Goal: Information Seeking & Learning: Learn about a topic

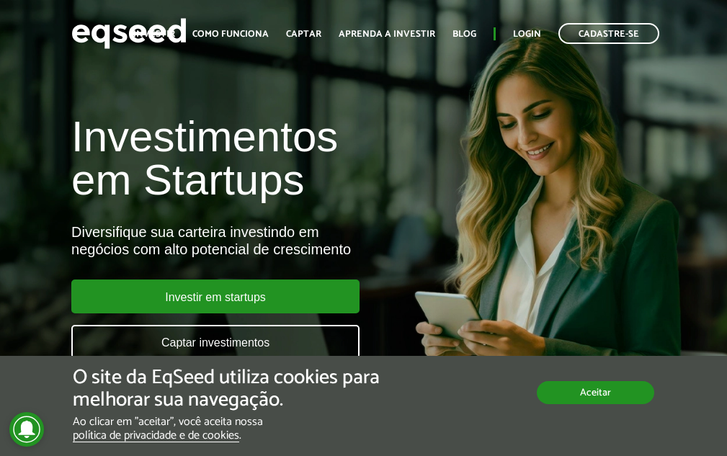
click at [592, 401] on button "Aceitar" at bounding box center [595, 392] width 117 height 23
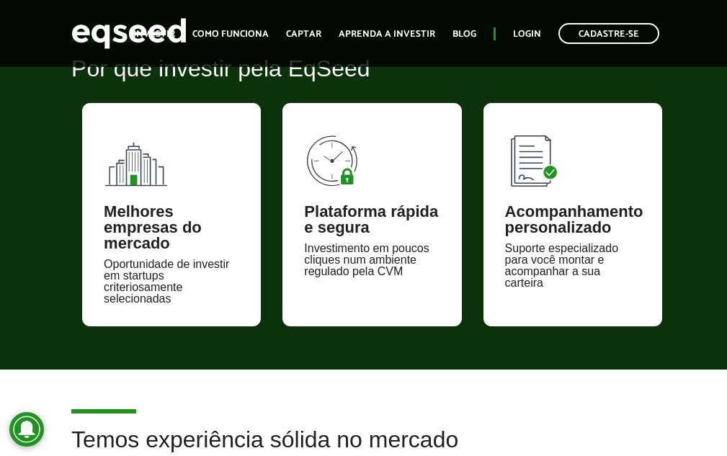
scroll to position [618, 0]
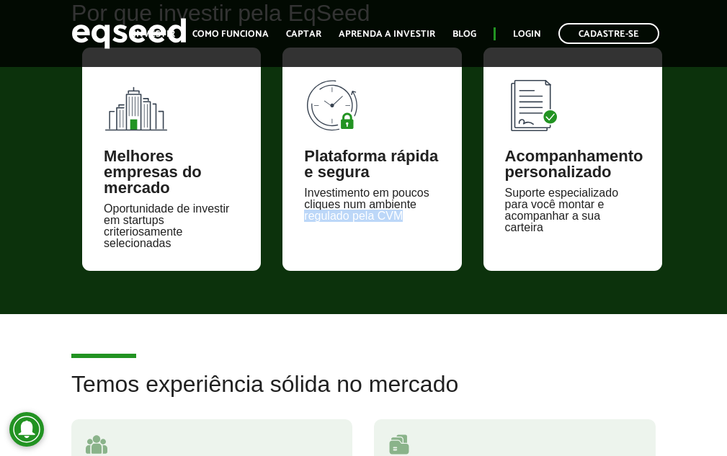
drag, startPoint x: 306, startPoint y: 215, endPoint x: 416, endPoint y: 214, distance: 110.2
click at [416, 214] on div "Investimento em poucos cliques num ambiente regulado pela CVM" at bounding box center [371, 204] width 135 height 35
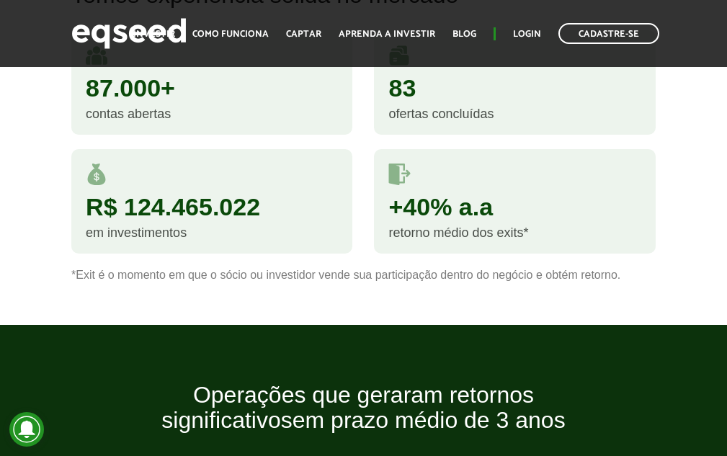
scroll to position [976, 0]
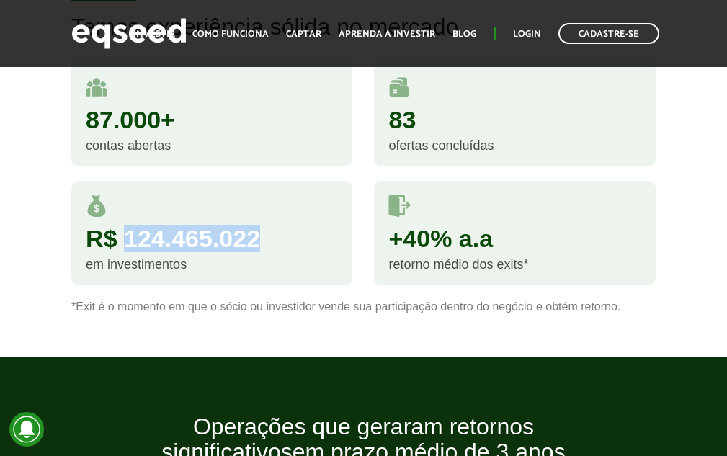
drag, startPoint x: 123, startPoint y: 233, endPoint x: 294, endPoint y: 233, distance: 170.8
click at [294, 233] on div "R$ 124.465.022" at bounding box center [212, 238] width 252 height 24
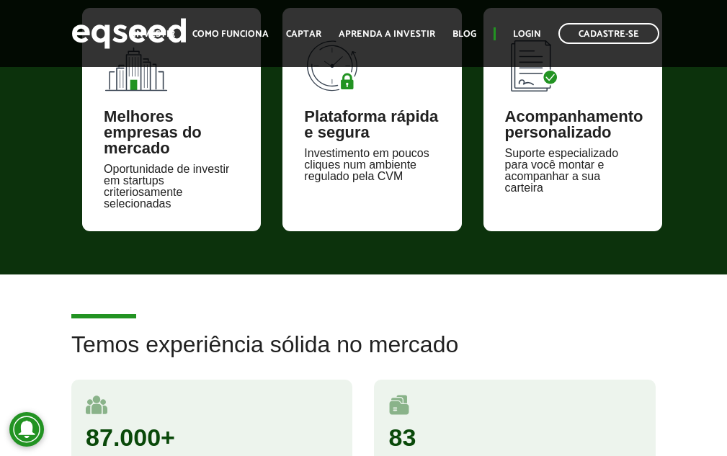
scroll to position [650, 0]
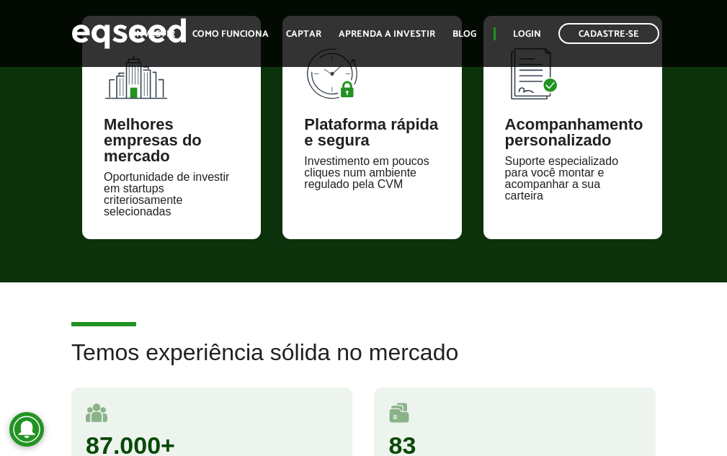
drag, startPoint x: 731, startPoint y: 272, endPoint x: 32, endPoint y: 141, distance: 710.4
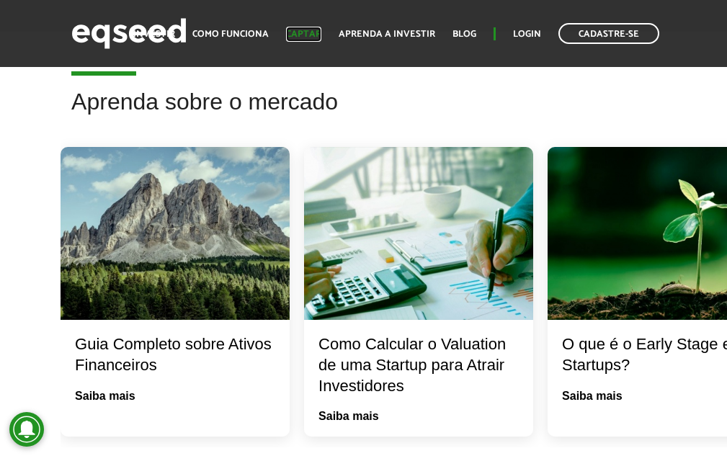
click at [319, 35] on link "Captar" at bounding box center [303, 34] width 35 height 9
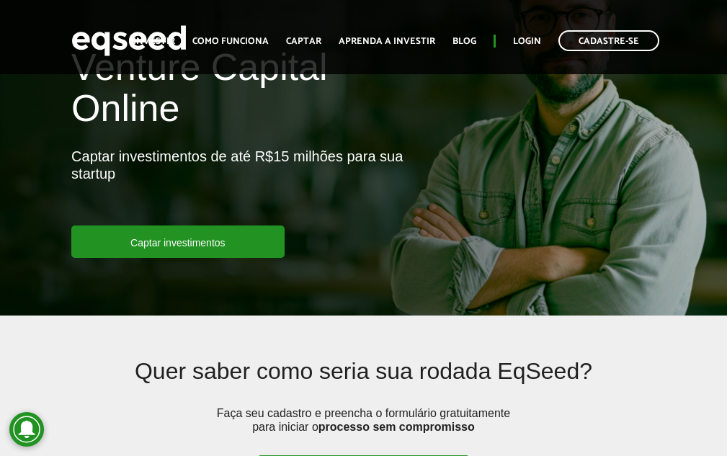
scroll to position [43, 0]
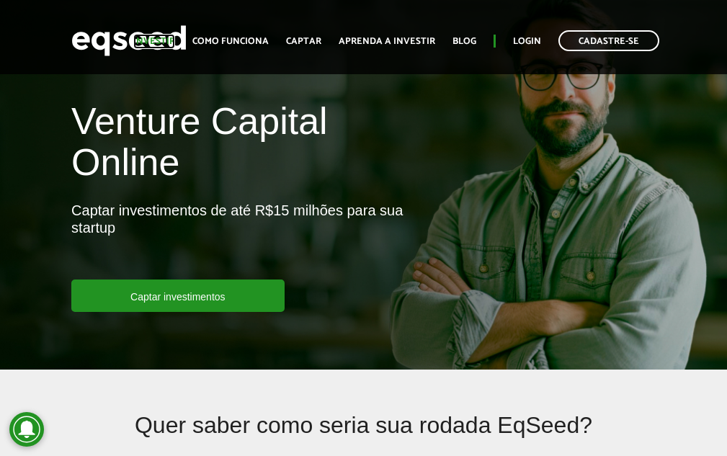
click at [161, 38] on link "Investir" at bounding box center [154, 41] width 42 height 9
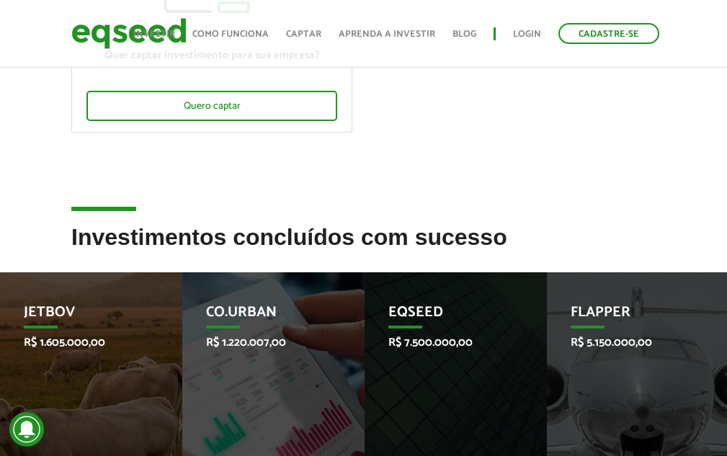
scroll to position [455, 0]
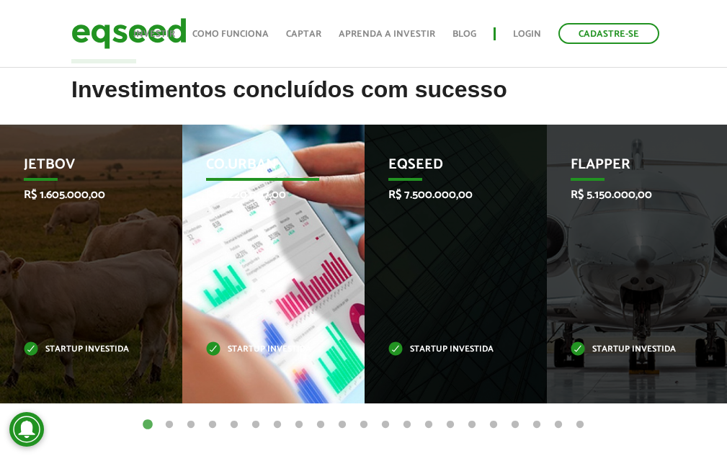
click at [290, 220] on div "Co.Urban R$ 1.220.007,00 Startup investida" at bounding box center [262, 264] width 161 height 279
click at [296, 279] on div "Co.Urban R$ 1.220.007,00 Startup investida" at bounding box center [262, 264] width 161 height 279
click at [267, 346] on p "Startup investida" at bounding box center [262, 350] width 112 height 8
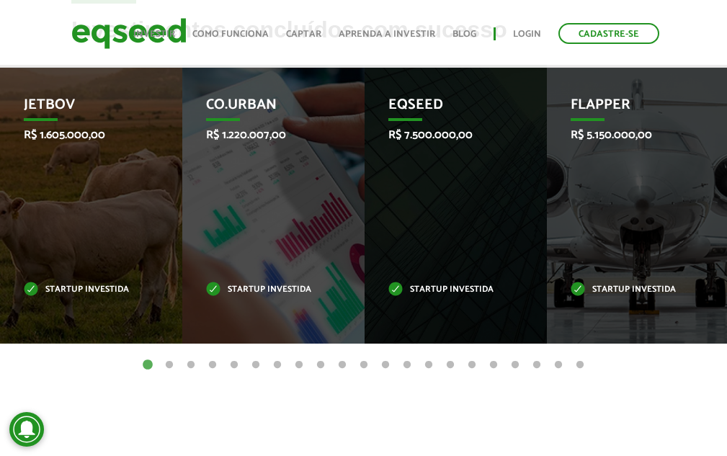
scroll to position [499, 0]
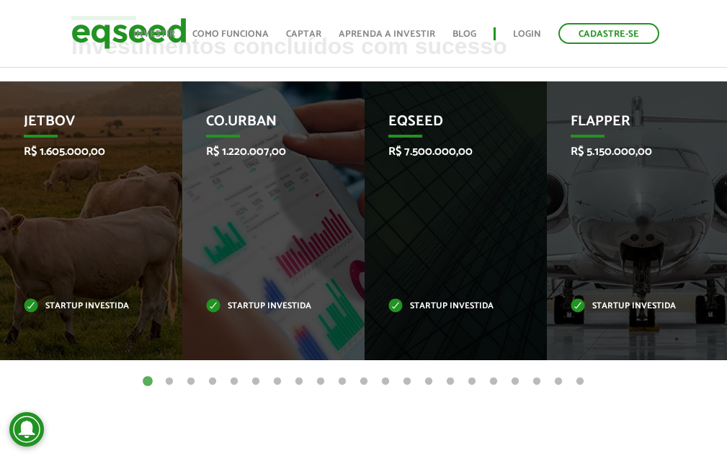
drag, startPoint x: 722, startPoint y: 225, endPoint x: 722, endPoint y: 235, distance: 10.1
click at [722, 235] on li "Flapper R$ 5.150.000,00 Startup investida" at bounding box center [638, 220] width 182 height 279
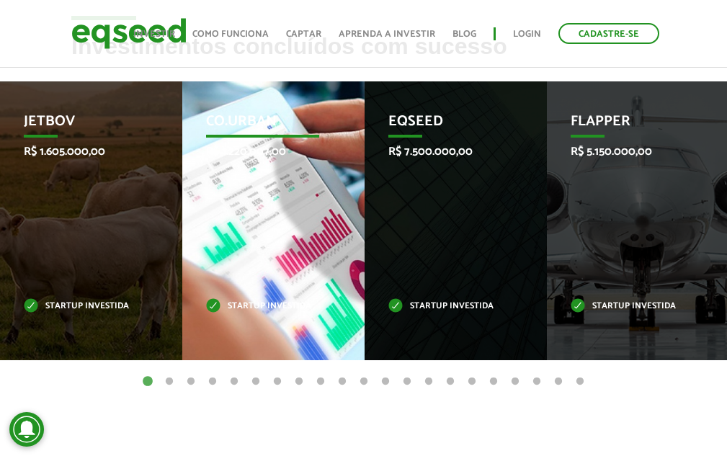
click at [272, 234] on div "Co.Urban R$ 1.220.007,00 Startup investida" at bounding box center [262, 220] width 161 height 279
click at [259, 303] on p "Startup investida" at bounding box center [262, 307] width 112 height 8
click at [254, 183] on div "Co.Urban R$ 1.220.007,00 Startup investida" at bounding box center [262, 220] width 161 height 279
click at [265, 243] on div "Co.Urban R$ 1.220.007,00 Startup investida" at bounding box center [262, 220] width 161 height 279
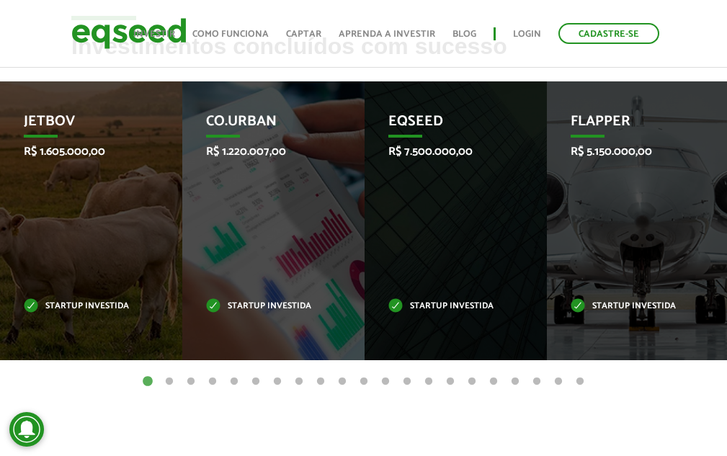
click at [171, 380] on button "2" at bounding box center [169, 382] width 14 height 14
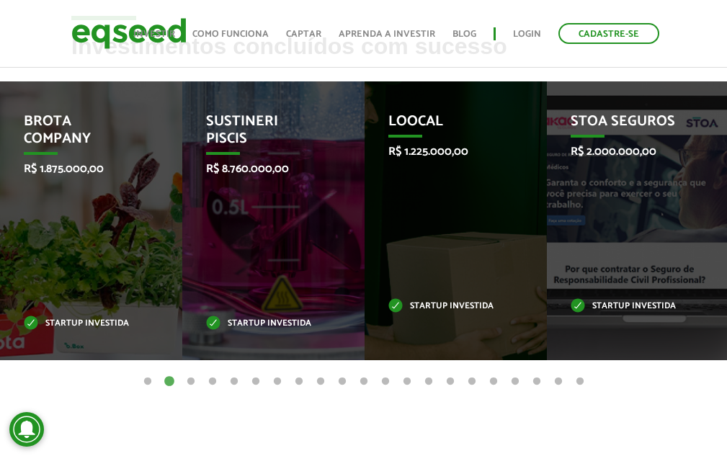
click at [195, 380] on button "3" at bounding box center [191, 382] width 14 height 14
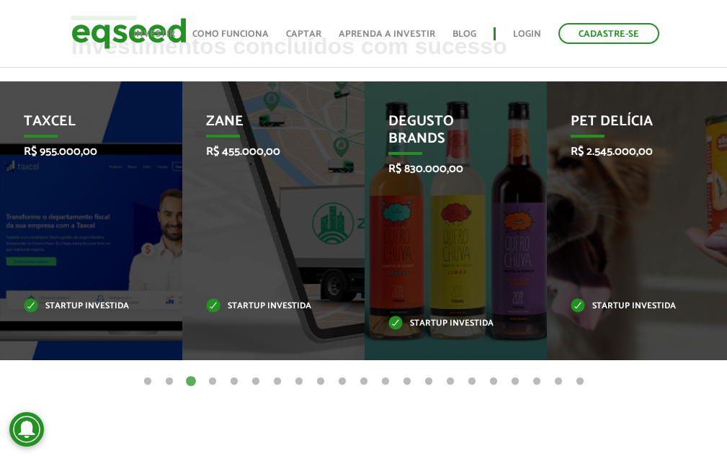
click at [208, 383] on button "4" at bounding box center [212, 382] width 14 height 14
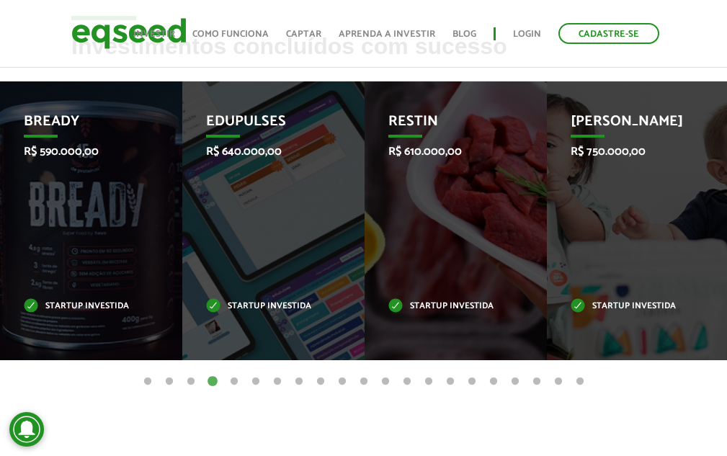
click at [233, 383] on button "5" at bounding box center [234, 382] width 14 height 14
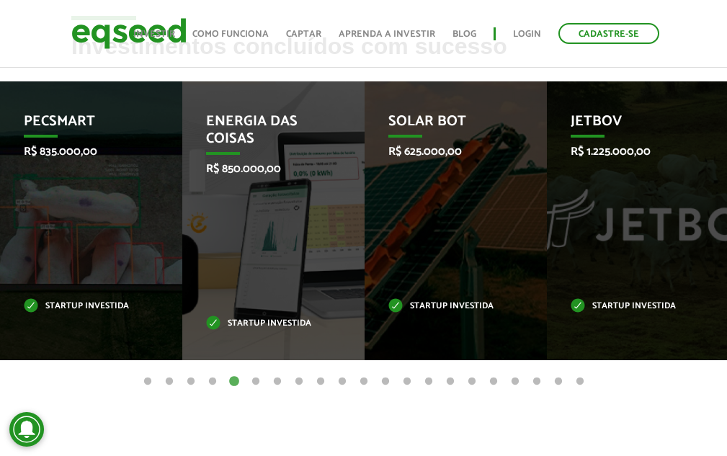
click at [251, 384] on button "6" at bounding box center [256, 382] width 14 height 14
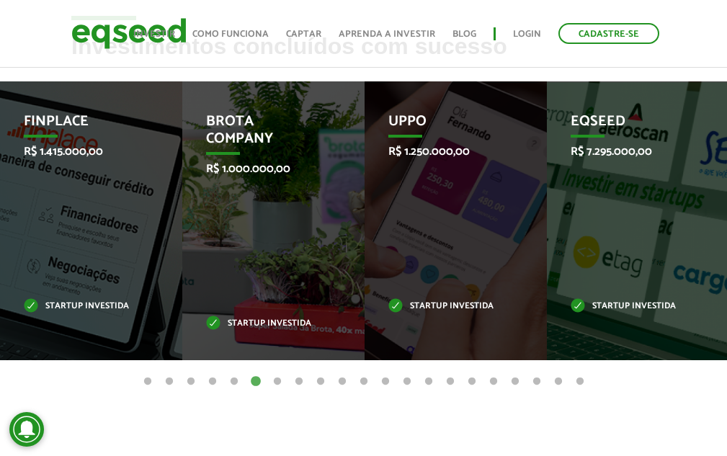
click at [279, 382] on button "7" at bounding box center [277, 382] width 14 height 14
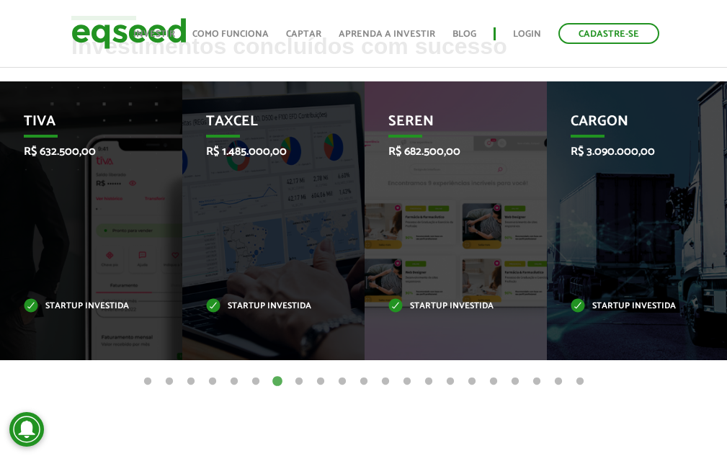
click at [295, 378] on button "8" at bounding box center [299, 382] width 14 height 14
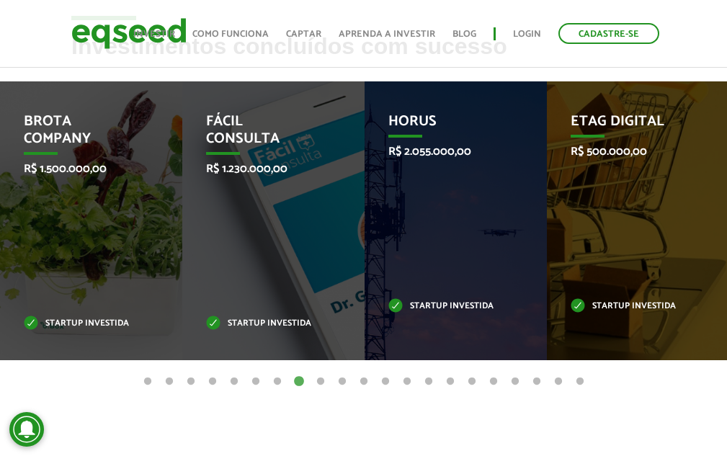
click at [324, 380] on button "9" at bounding box center [320, 382] width 14 height 14
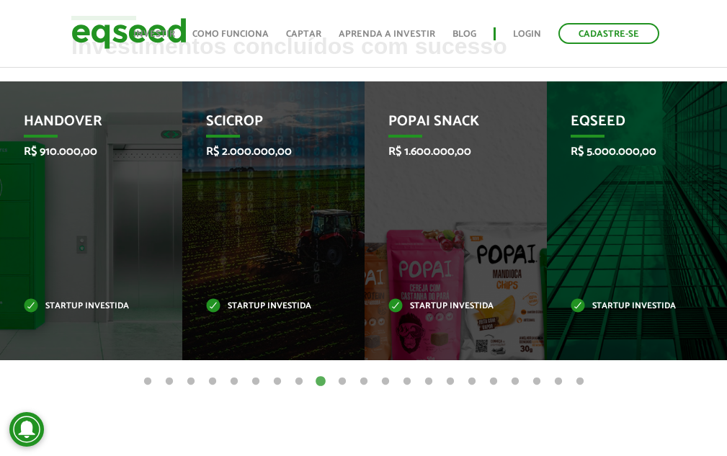
click at [338, 380] on button "10" at bounding box center [342, 382] width 14 height 14
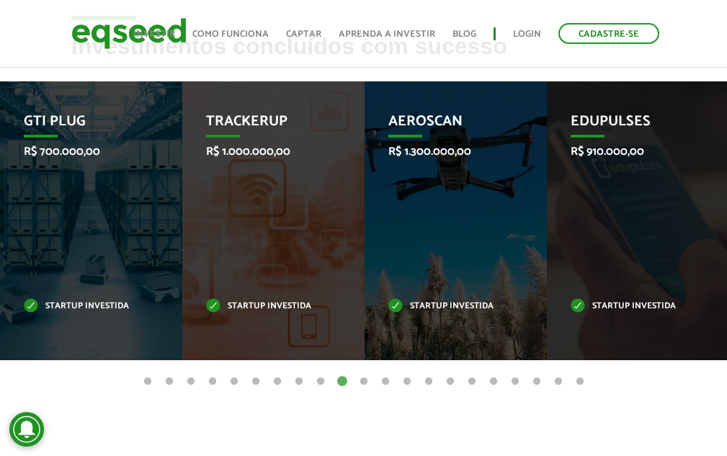
click at [365, 382] on button "11" at bounding box center [364, 382] width 14 height 14
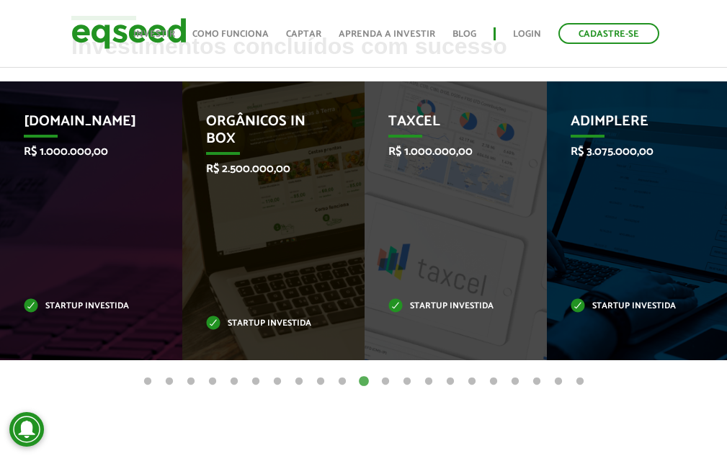
click at [383, 383] on button "12" at bounding box center [385, 382] width 14 height 14
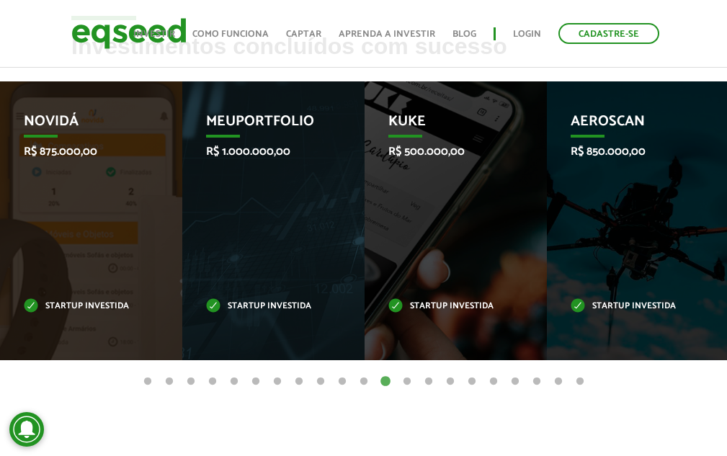
click at [388, 383] on button "12" at bounding box center [385, 382] width 14 height 14
click at [406, 381] on button "13" at bounding box center [407, 382] width 14 height 14
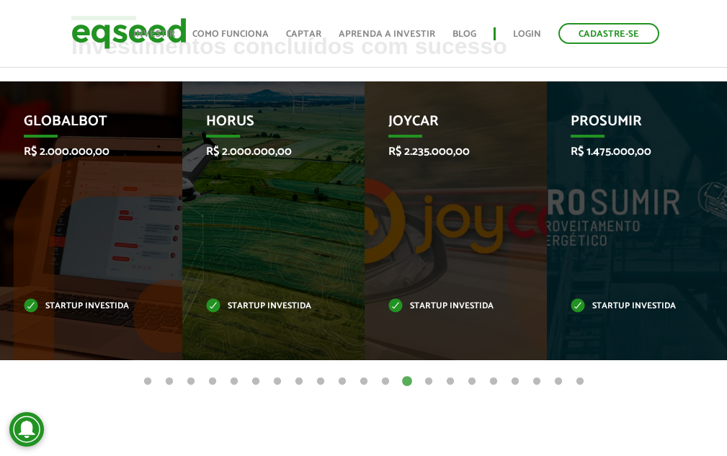
click at [146, 380] on button "1" at bounding box center [148, 382] width 14 height 14
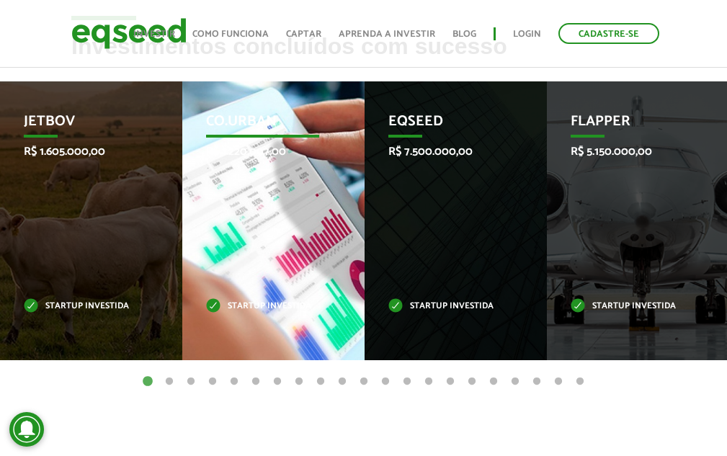
click at [257, 227] on div "Co.Urban R$ 1.220.007,00 Startup investida" at bounding box center [262, 220] width 161 height 279
click at [228, 306] on p "Startup investida" at bounding box center [262, 307] width 112 height 8
click at [218, 306] on p "Startup investida" at bounding box center [262, 307] width 112 height 8
click at [277, 176] on div "Co.Urban R$ 1.220.007,00 Startup investida" at bounding box center [262, 220] width 161 height 279
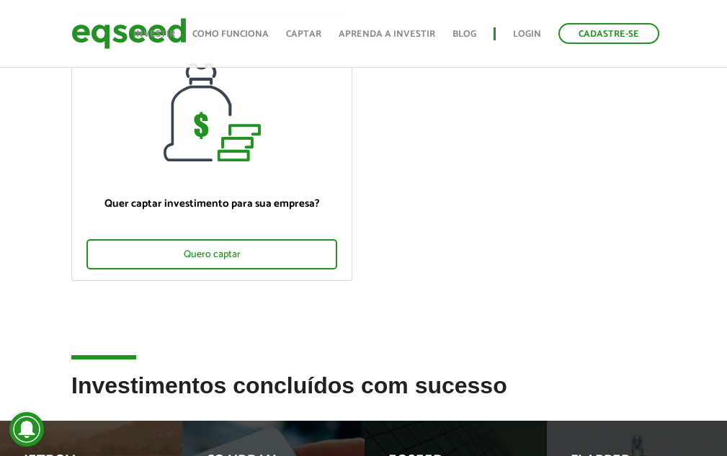
scroll to position [57, 0]
